Goal: Information Seeking & Learning: Learn about a topic

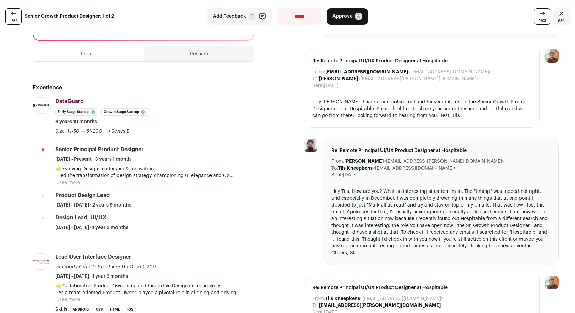
scroll to position [139, 0]
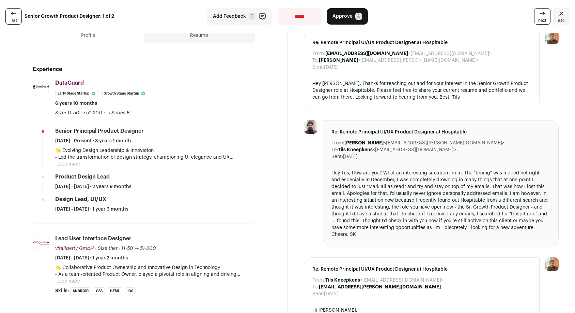
click at [73, 161] on button "...see more" at bounding box center [67, 164] width 25 height 7
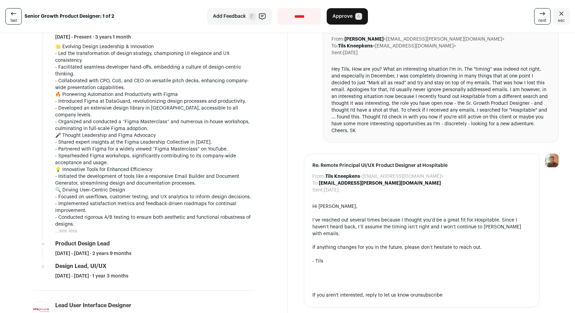
scroll to position [455, 0]
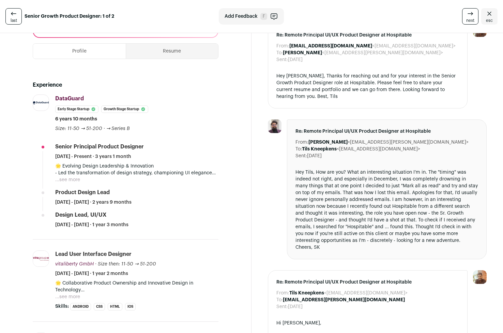
scroll to position [156, 0]
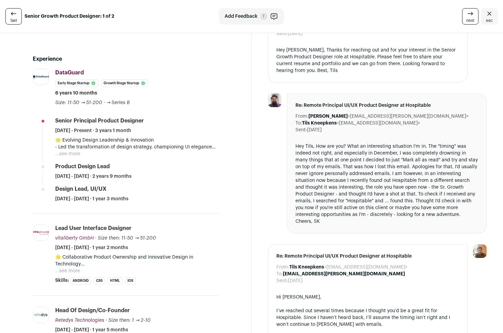
click at [74, 150] on button "...see more" at bounding box center [67, 153] width 25 height 7
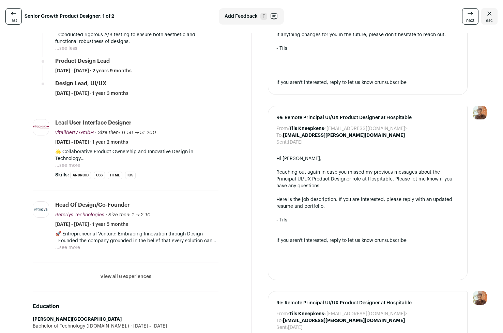
scroll to position [481, 0]
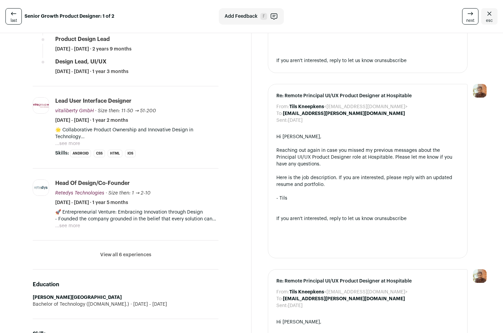
click at [73, 147] on button "...see more" at bounding box center [67, 143] width 25 height 7
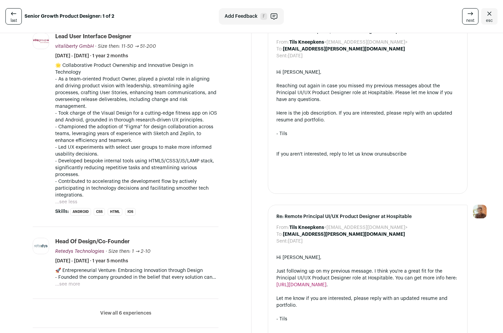
scroll to position [566, 0]
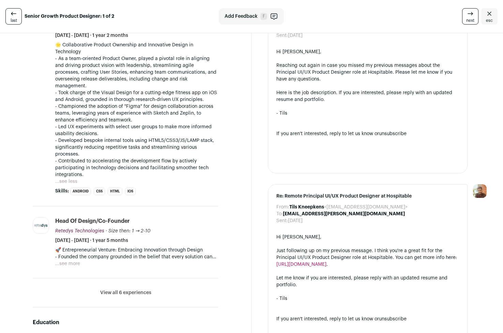
click at [73, 267] on button "...see more" at bounding box center [67, 263] width 25 height 7
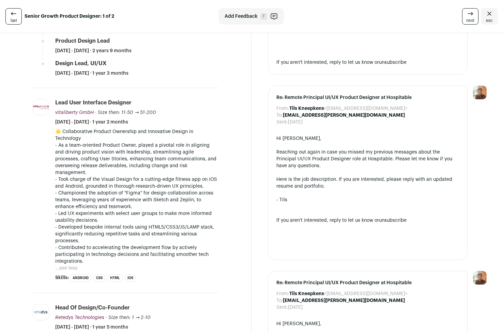
scroll to position [464, 0]
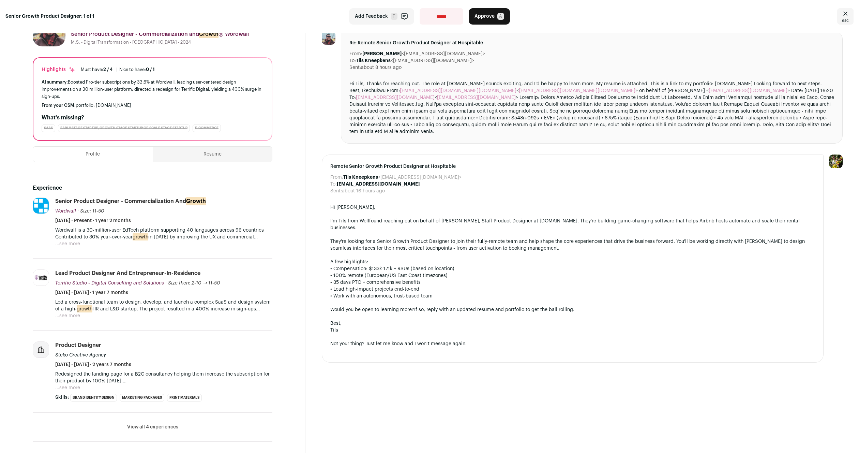
scroll to position [16, 0]
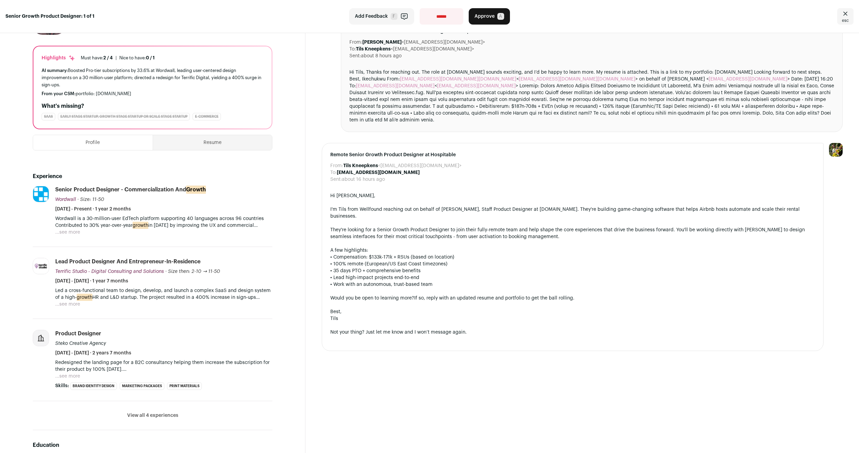
scroll to position [49, 0]
click at [77, 229] on button "...see more" at bounding box center [67, 230] width 25 height 7
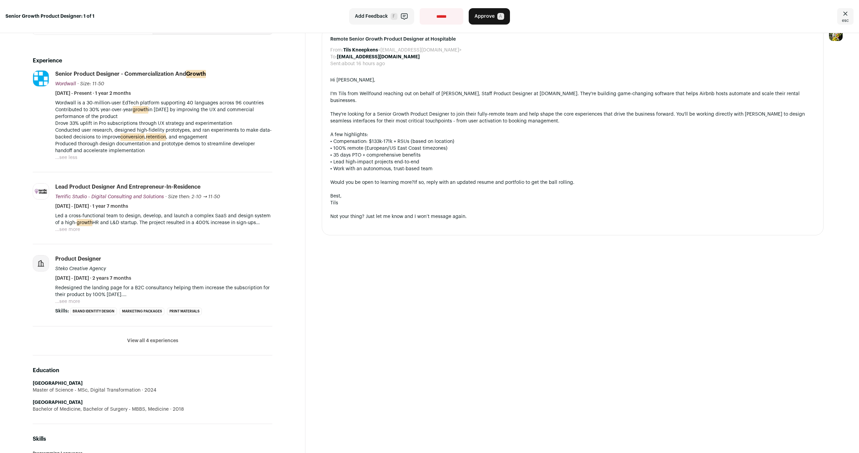
scroll to position [167, 0]
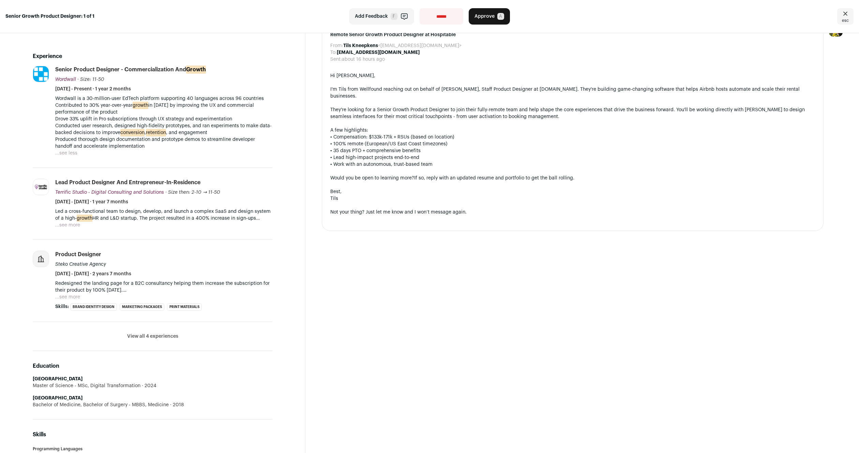
click at [165, 334] on button "View all 4 experiences" at bounding box center [152, 336] width 51 height 7
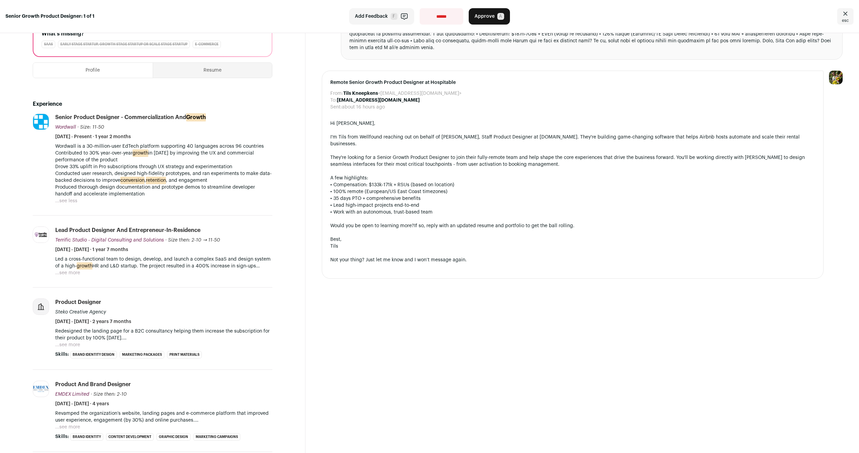
scroll to position [119, 0]
